Goal: Contribute content

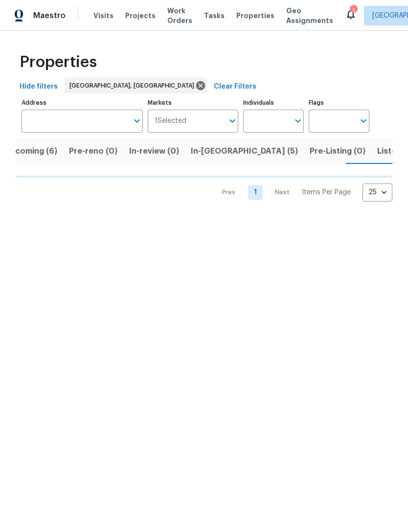
scroll to position [0, 19]
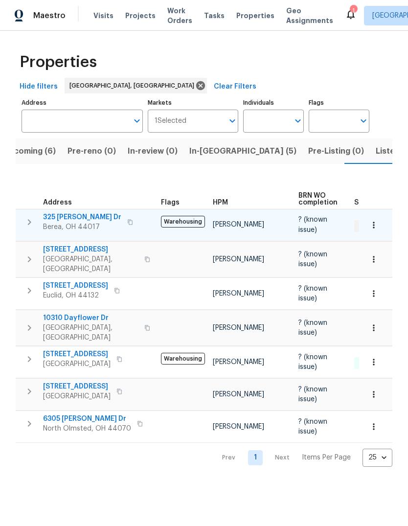
click at [62, 214] on span "325 [PERSON_NAME] Dr" at bounding box center [82, 217] width 78 height 10
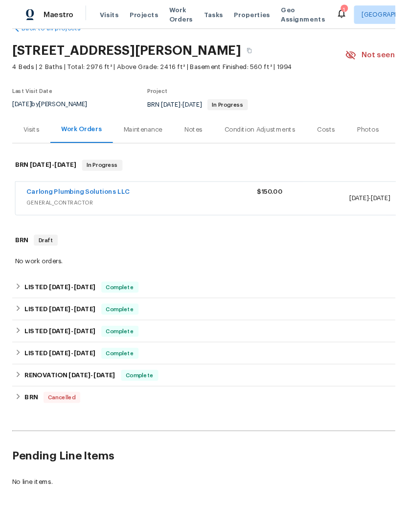
scroll to position [25, 0]
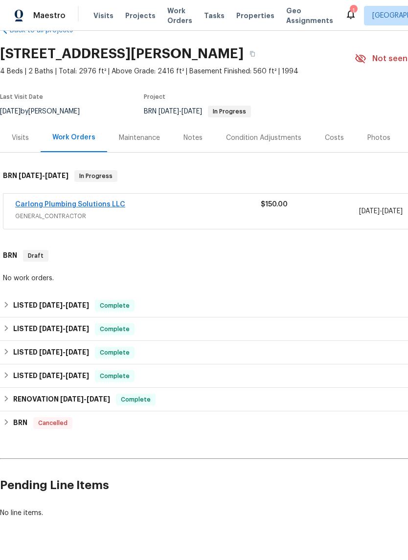
click at [106, 205] on link "Carlong Plumbing Solutions LLC" at bounding box center [70, 204] width 110 height 7
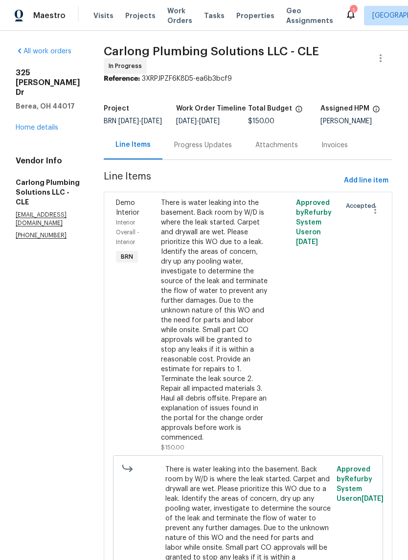
click at [223, 150] on div "Progress Updates" at bounding box center [203, 145] width 58 height 10
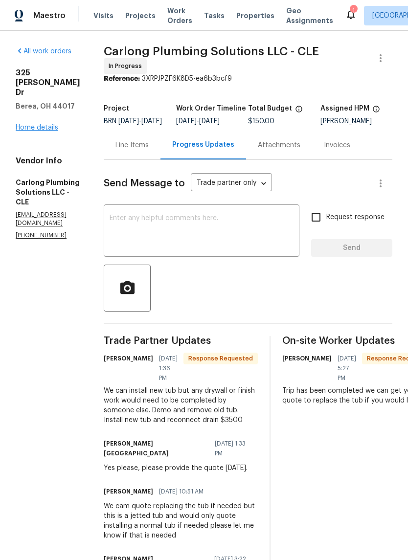
click at [43, 124] on link "Home details" at bounding box center [37, 127] width 43 height 7
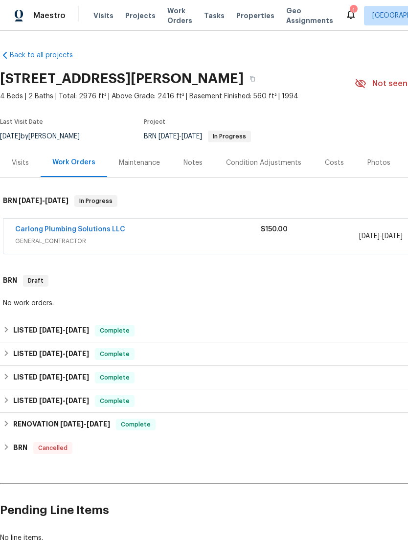
click at [194, 165] on div "Notes" at bounding box center [192, 163] width 19 height 10
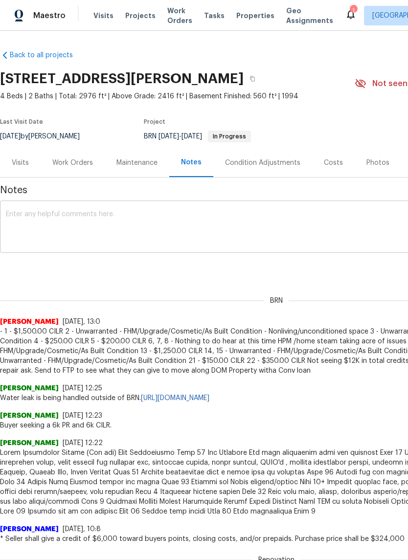
click at [77, 242] on textarea at bounding box center [276, 228] width 541 height 34
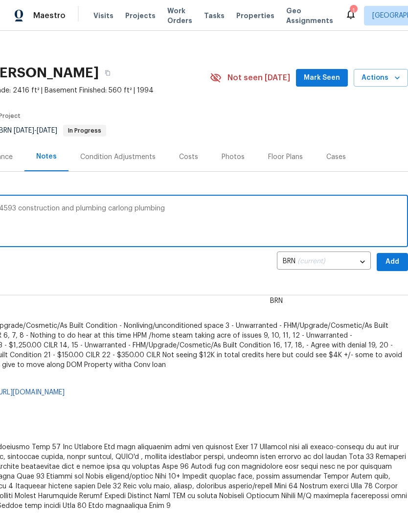
scroll to position [6, 145]
type textarea "Drywall and water treatment should go to 4593 construction and plumbing carlong…"
click at [396, 259] on span "Add" at bounding box center [392, 262] width 16 height 12
